Goal: Task Accomplishment & Management: Use online tool/utility

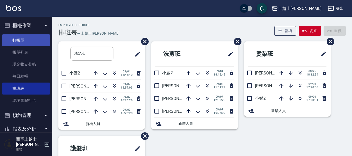
click at [16, 42] on link "打帳單" at bounding box center [26, 40] width 48 height 12
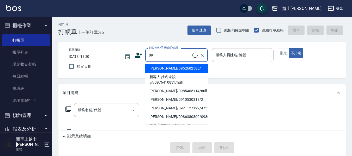
type input "[PERSON_NAME]/0952602586/"
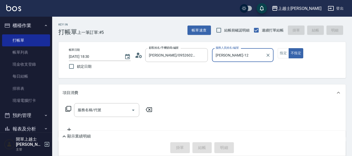
type input "[PERSON_NAME]-12"
click at [289, 48] on button "不指定" at bounding box center [296, 53] width 15 height 10
type button "false"
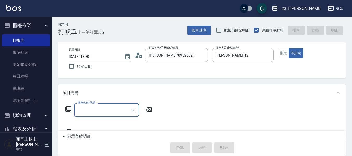
click at [67, 107] on icon at bounding box center [68, 109] width 6 height 6
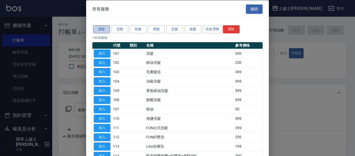
click at [102, 29] on button "護髮" at bounding box center [101, 29] width 17 height 8
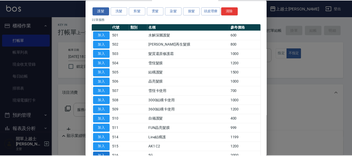
scroll to position [26, 0]
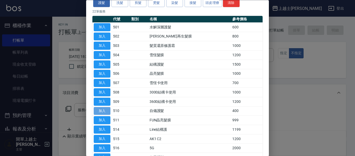
click at [94, 113] on button "加入" at bounding box center [102, 111] width 17 height 8
type input "自備護髮(510)"
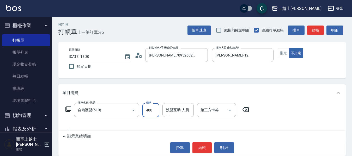
click at [148, 112] on input "400" at bounding box center [150, 110] width 17 height 14
type input "600"
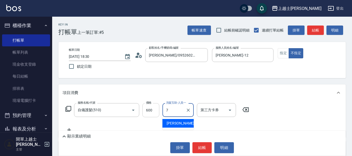
type input "[PERSON_NAME]-7"
